Goal: Information Seeking & Learning: Learn about a topic

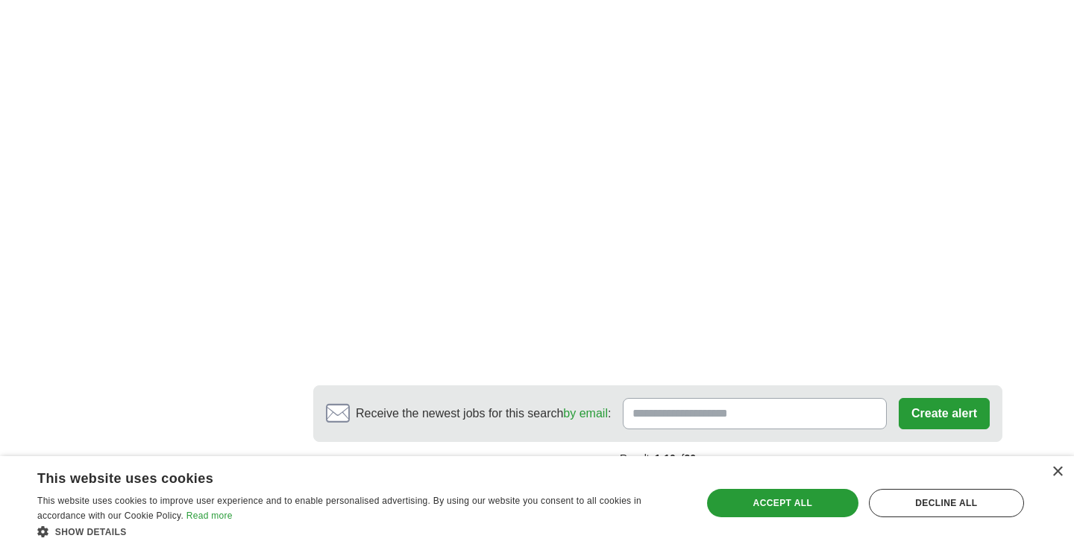
scroll to position [2454, 0]
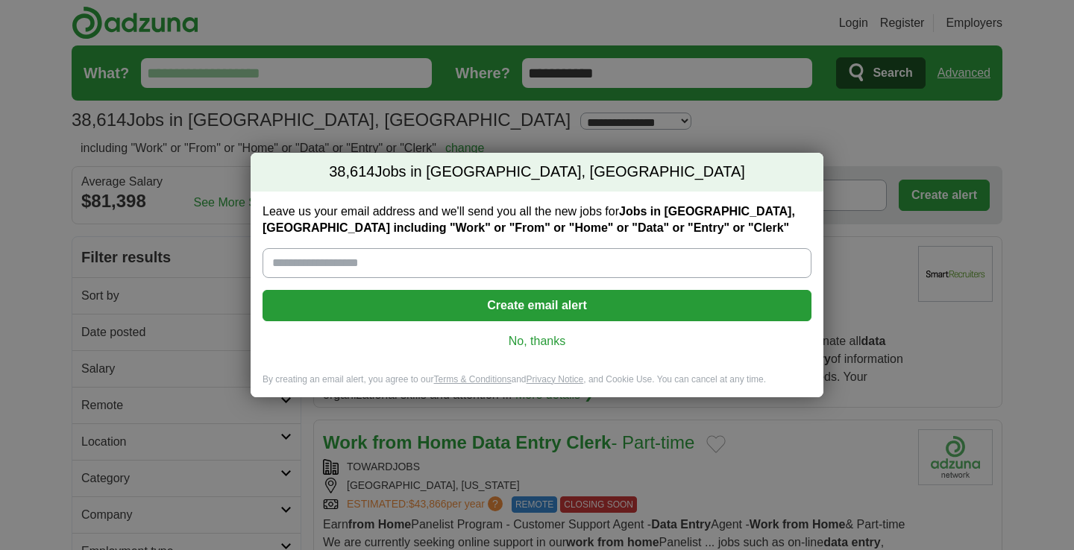
click at [544, 345] on link "No, thanks" at bounding box center [536, 341] width 525 height 16
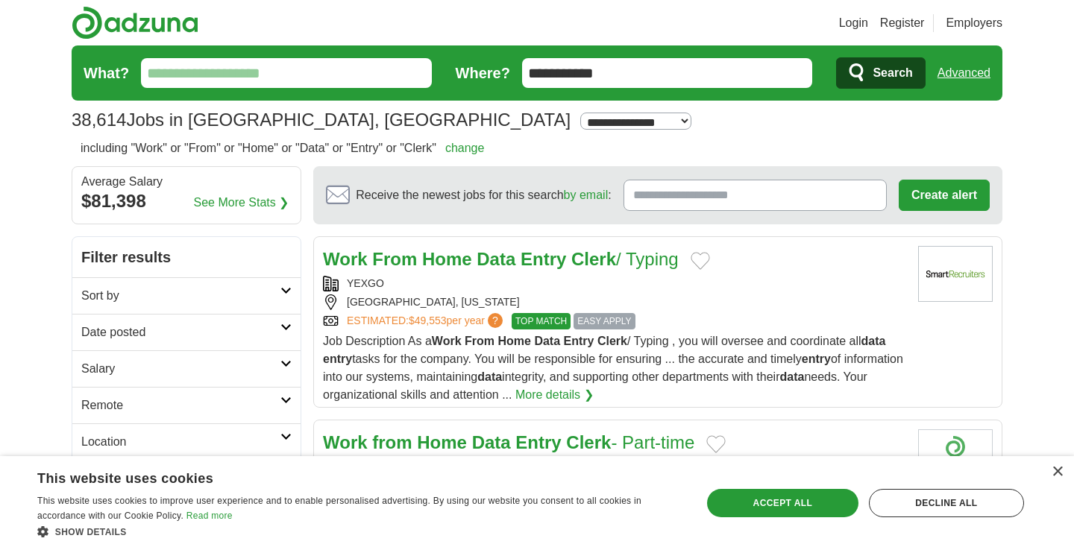
click at [620, 318] on span "EASY APPLY" at bounding box center [604, 321] width 61 height 16
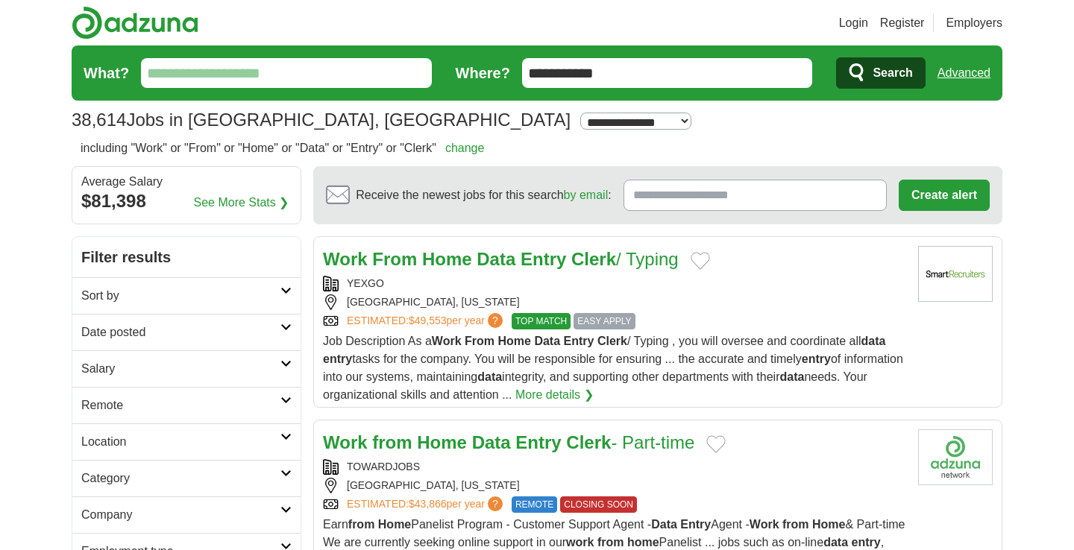
click at [607, 315] on span "EASY APPLY" at bounding box center [604, 321] width 61 height 16
click at [582, 442] on strong "Clerk" at bounding box center [588, 443] width 45 height 20
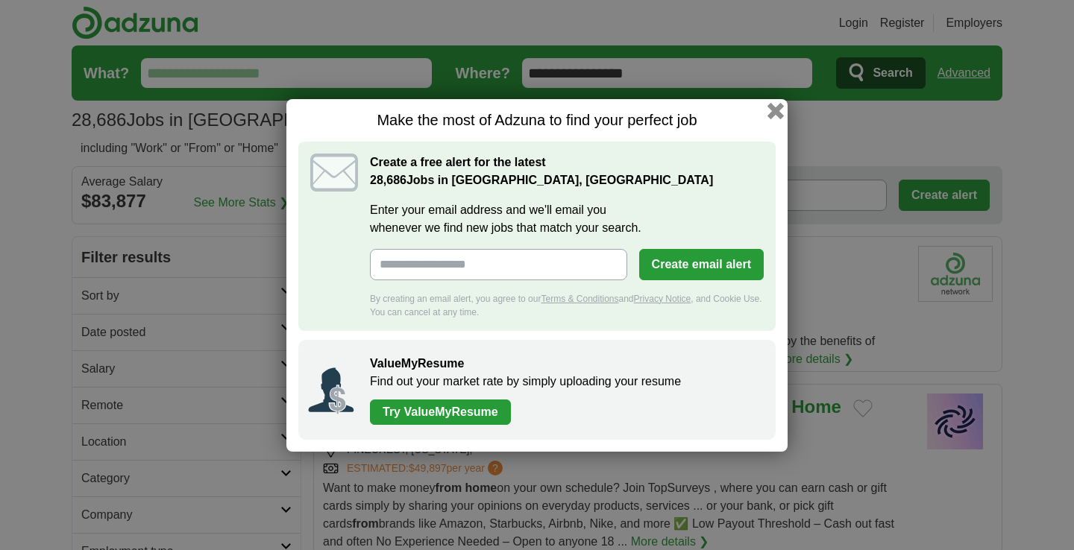
click at [776, 110] on button "button" at bounding box center [775, 110] width 16 height 16
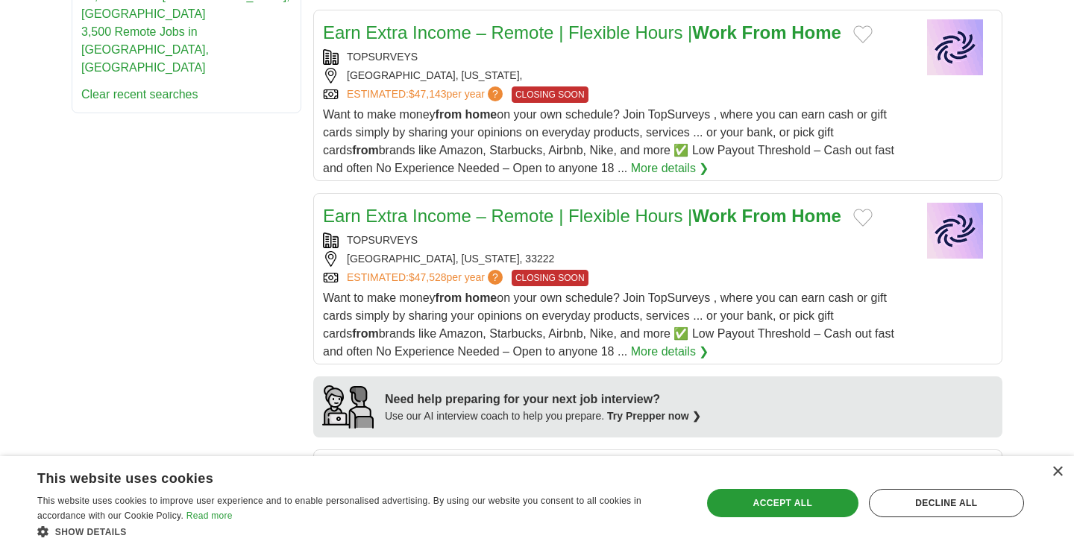
scroll to position [975, 0]
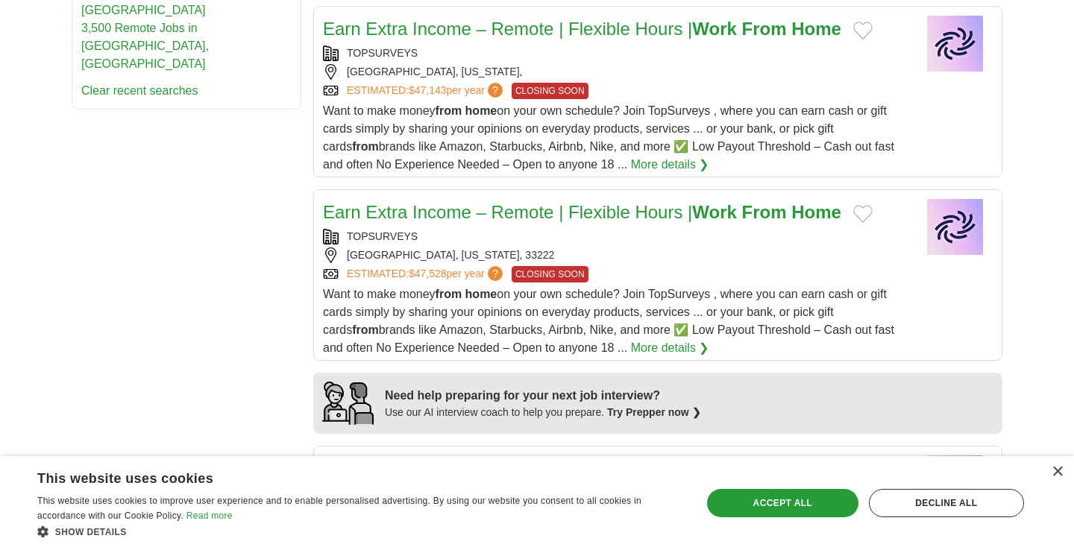
click at [659, 282] on div "Earn Extra Income – Remote | Flexible Hours | Work From Home TOPSURVEYS [GEOGRA…" at bounding box center [614, 278] width 583 height 158
